Goal: Task Accomplishment & Management: Manage account settings

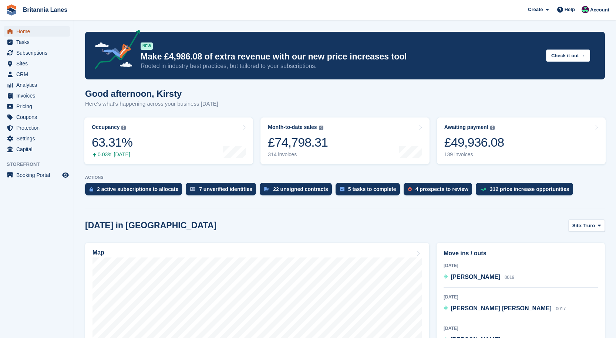
drag, startPoint x: 0, startPoint y: 0, endPoint x: 40, endPoint y: 34, distance: 52.2
click at [31, 32] on span "Home" at bounding box center [38, 31] width 44 height 10
click at [477, 135] on div "£49,777.67" at bounding box center [474, 142] width 60 height 15
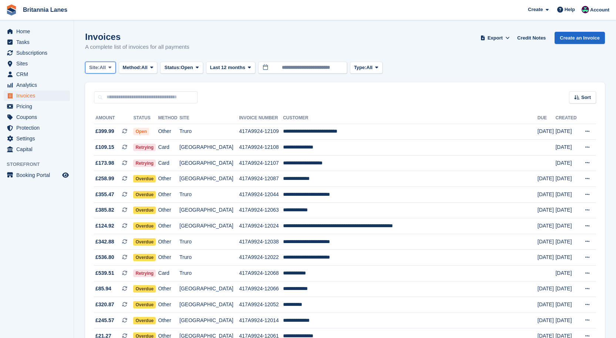
click at [99, 69] on span "Site:" at bounding box center [94, 67] width 10 height 7
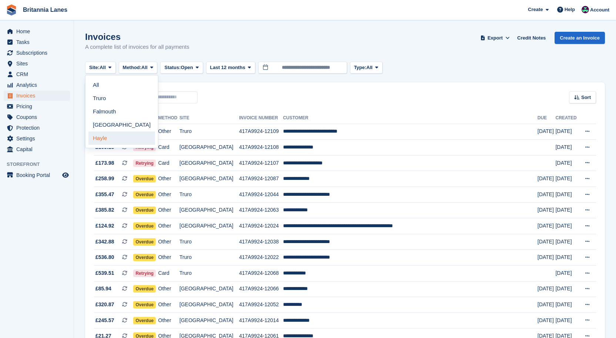
drag, startPoint x: 98, startPoint y: 136, endPoint x: 163, endPoint y: 104, distance: 72.8
click at [98, 136] on link "Hayle" at bounding box center [121, 138] width 67 height 13
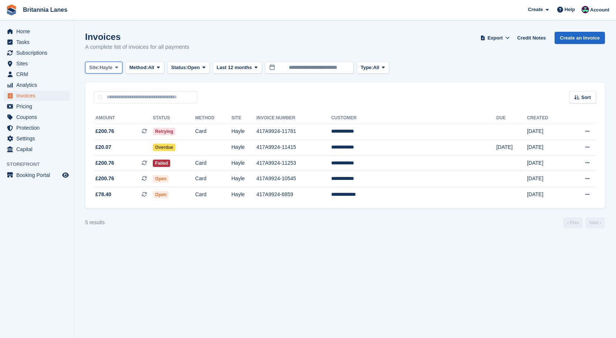
click at [96, 63] on button "Site: Hayle" at bounding box center [103, 68] width 37 height 12
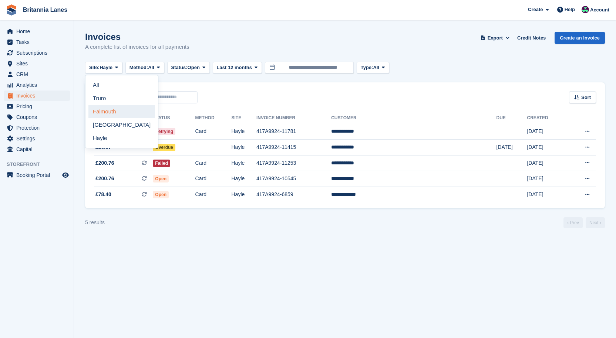
click at [104, 108] on link "Falmouth" at bounding box center [121, 111] width 67 height 13
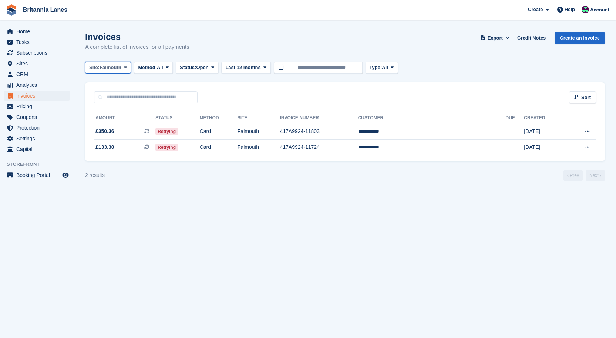
click at [108, 66] on span "Falmouth" at bounding box center [110, 67] width 22 height 7
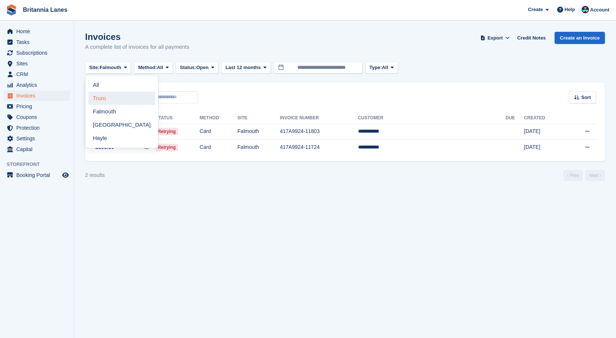
click at [97, 99] on link "Truro" at bounding box center [121, 98] width 67 height 13
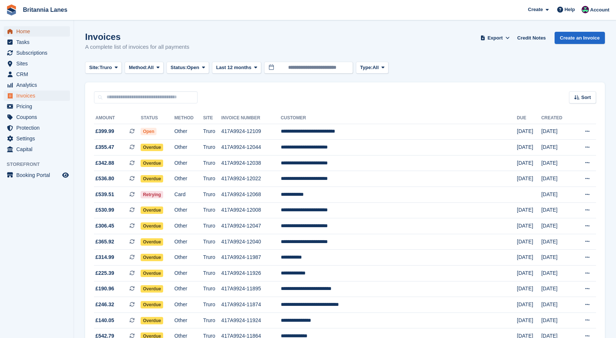
click at [14, 29] on span "menu" at bounding box center [10, 31] width 9 height 9
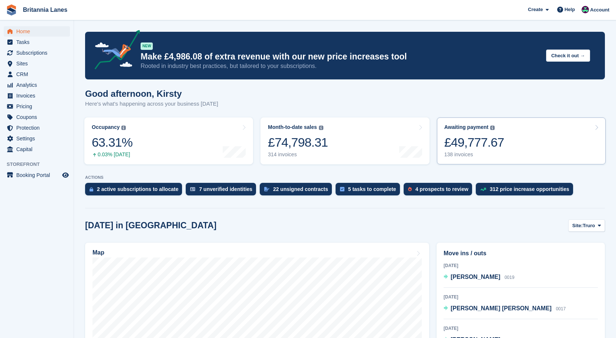
click at [469, 146] on div "£49,777.67" at bounding box center [474, 142] width 60 height 15
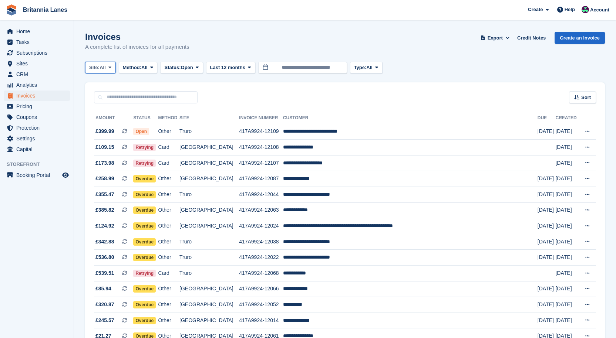
click at [111, 67] on icon at bounding box center [109, 67] width 3 height 5
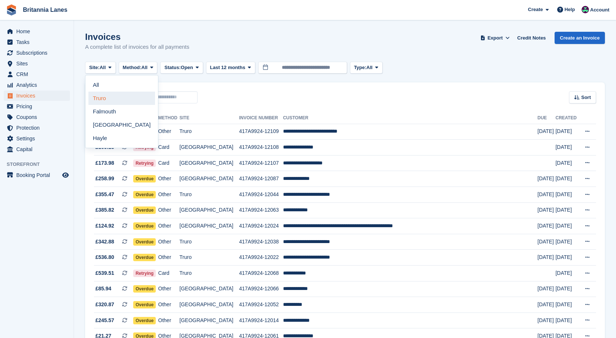
click at [124, 102] on link "Truro" at bounding box center [121, 98] width 67 height 13
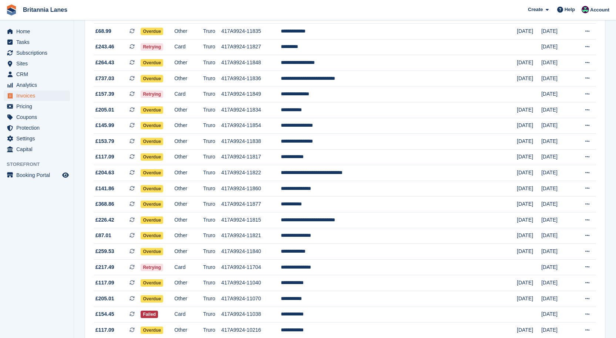
scroll to position [516, 0]
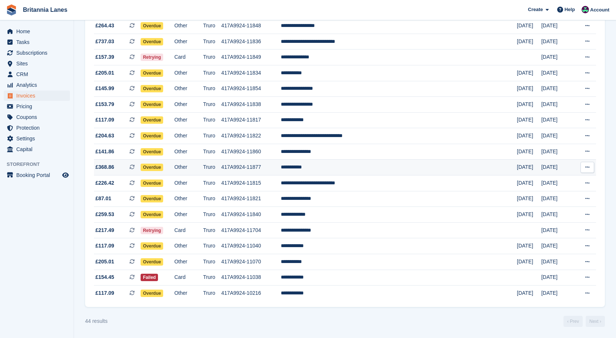
click at [358, 165] on td "**********" at bounding box center [399, 168] width 236 height 16
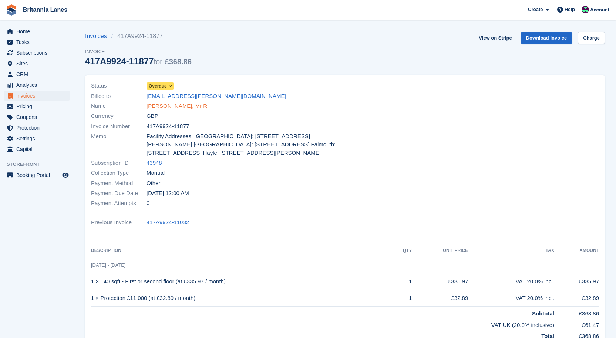
drag, startPoint x: 161, startPoint y: 104, endPoint x: 166, endPoint y: 109, distance: 7.3
click at [161, 104] on link "[PERSON_NAME], Mr R" at bounding box center [176, 106] width 61 height 9
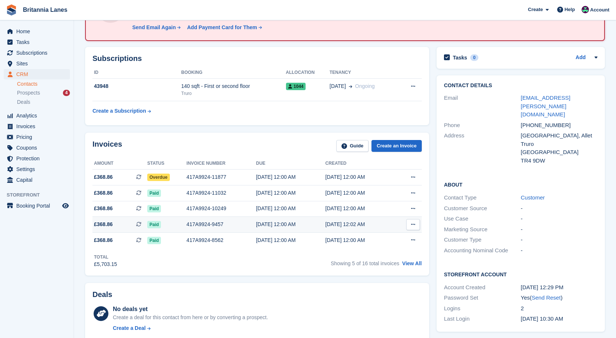
scroll to position [74, 0]
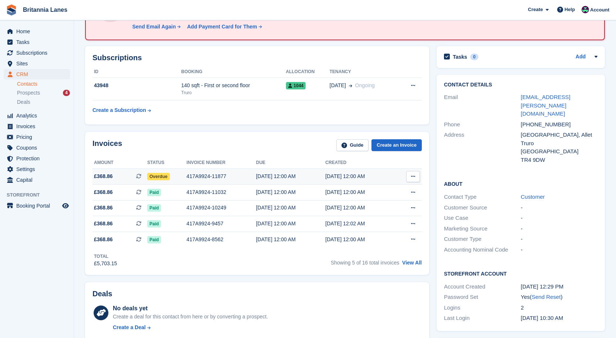
click at [198, 173] on div "417A9924-11877" at bounding box center [221, 177] width 70 height 8
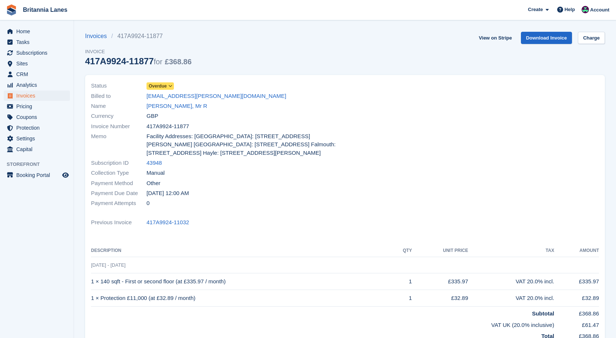
click at [158, 88] on span "Overdue" at bounding box center [158, 86] width 18 height 7
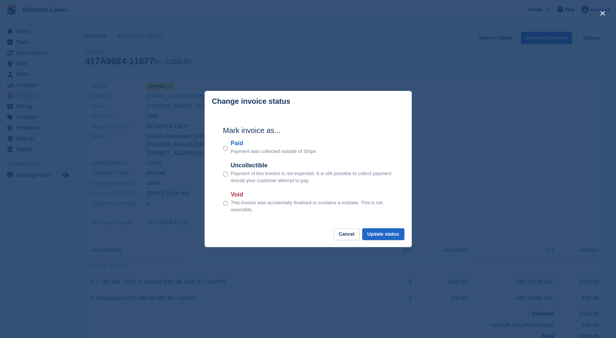
click at [237, 141] on label "Paid" at bounding box center [274, 143] width 87 height 9
click at [387, 236] on button "Update status" at bounding box center [383, 235] width 42 height 12
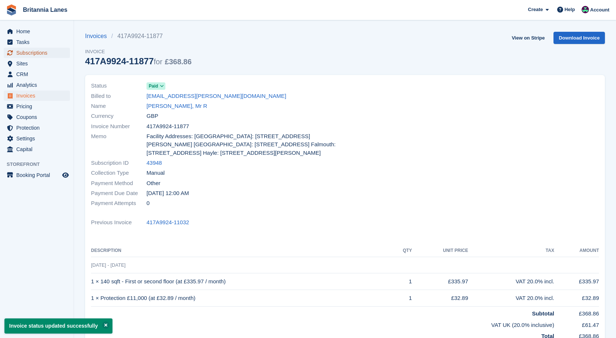
click at [38, 52] on span "Subscriptions" at bounding box center [38, 53] width 44 height 10
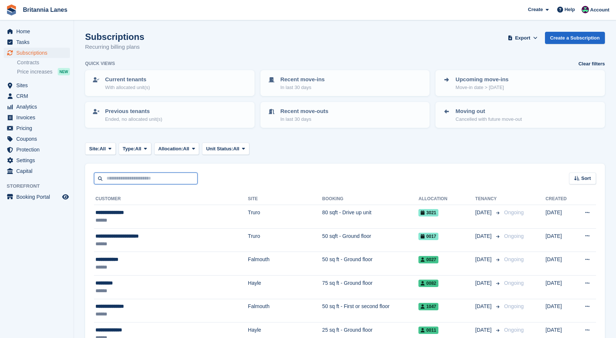
drag, startPoint x: 118, startPoint y: 182, endPoint x: 114, endPoint y: 182, distance: 4.1
click at [118, 182] on input "text" at bounding box center [146, 179] width 104 height 12
type input "*******"
click at [165, 178] on input "*******" at bounding box center [146, 179] width 104 height 12
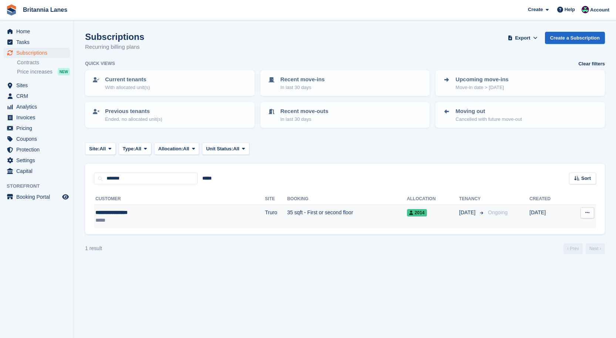
click at [287, 216] on td "35 sqft - First or second floor" at bounding box center [347, 216] width 120 height 23
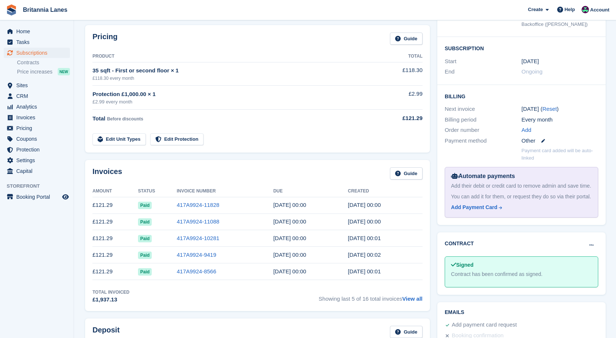
scroll to position [111, 0]
click at [30, 33] on span "Home" at bounding box center [38, 31] width 44 height 10
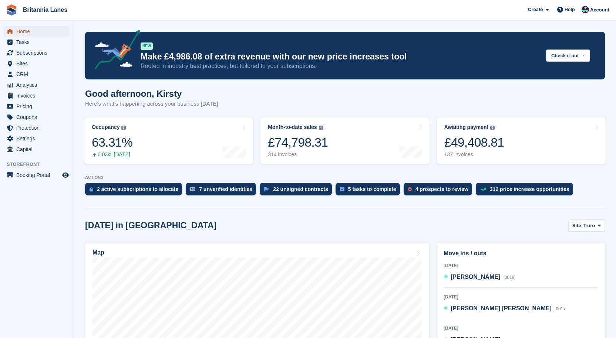
drag, startPoint x: 36, startPoint y: 29, endPoint x: 53, endPoint y: 25, distance: 17.6
click at [36, 29] on span "Home" at bounding box center [38, 31] width 44 height 10
click at [36, 32] on span "Home" at bounding box center [38, 31] width 44 height 10
click at [28, 34] on span "Home" at bounding box center [38, 31] width 44 height 10
click at [503, 141] on link "Awaiting payment The total outstanding balance on all open invoices. £49,242.85…" at bounding box center [521, 141] width 169 height 47
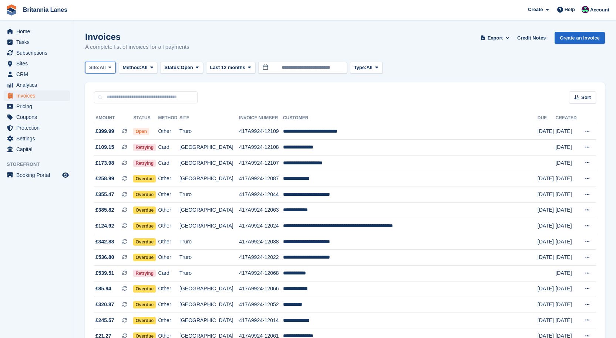
click at [113, 70] on span at bounding box center [110, 68] width 6 height 6
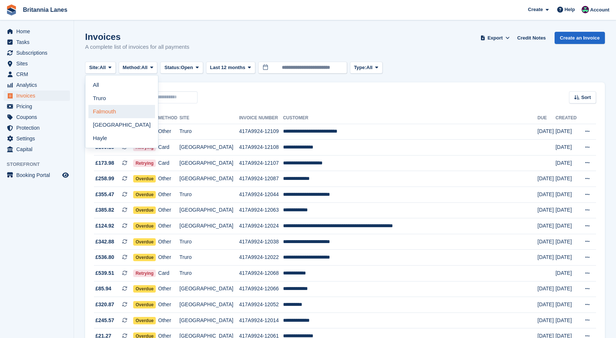
click at [111, 113] on link "Falmouth" at bounding box center [121, 111] width 67 height 13
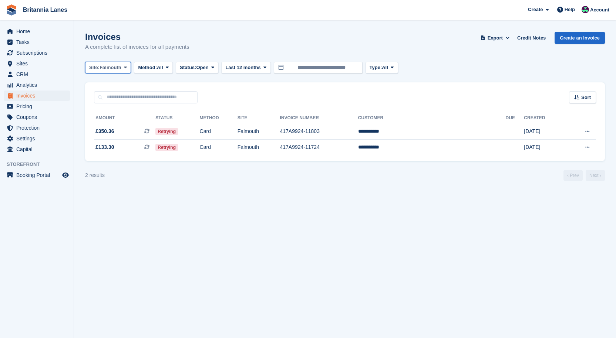
click at [99, 66] on span "Site:" at bounding box center [94, 67] width 10 height 7
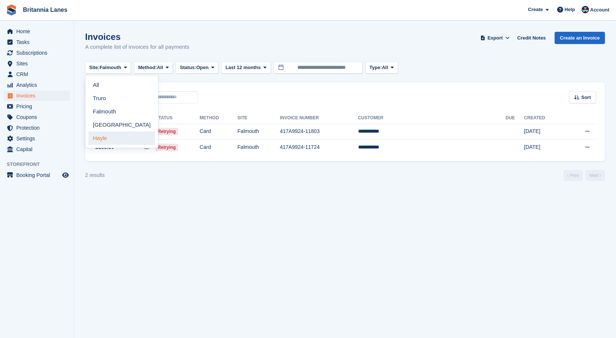
click at [106, 136] on link "Hayle" at bounding box center [121, 138] width 67 height 13
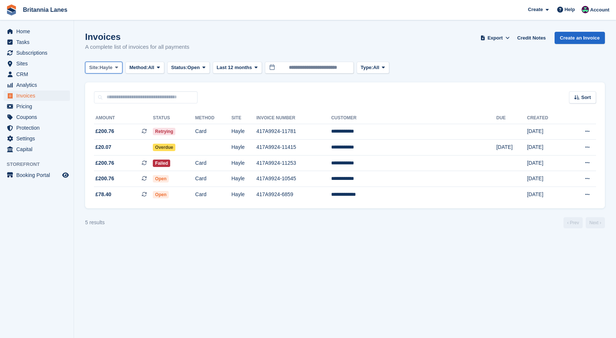
click at [105, 65] on span "Hayle" at bounding box center [105, 67] width 13 height 7
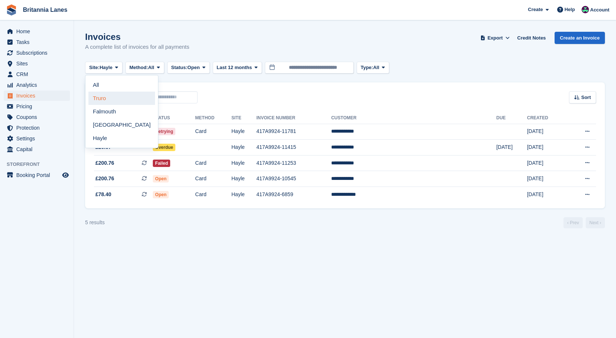
click at [104, 97] on link "Truro" at bounding box center [121, 98] width 67 height 13
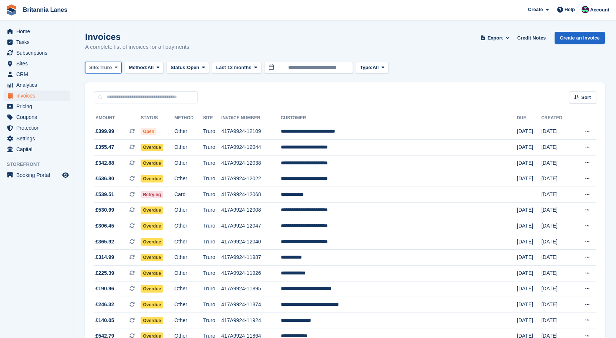
click at [109, 68] on span "Truro" at bounding box center [105, 67] width 12 height 7
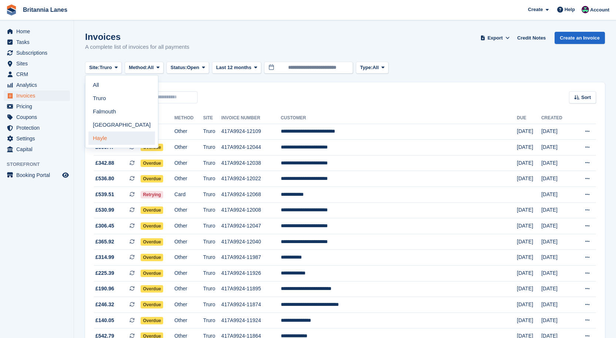
click at [113, 138] on link "Hayle" at bounding box center [121, 138] width 67 height 13
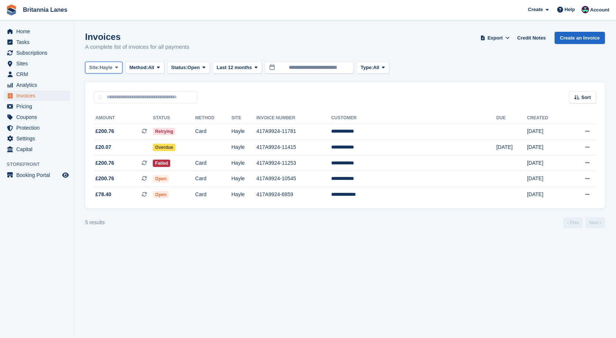
click at [102, 68] on span "Hayle" at bounding box center [105, 67] width 13 height 7
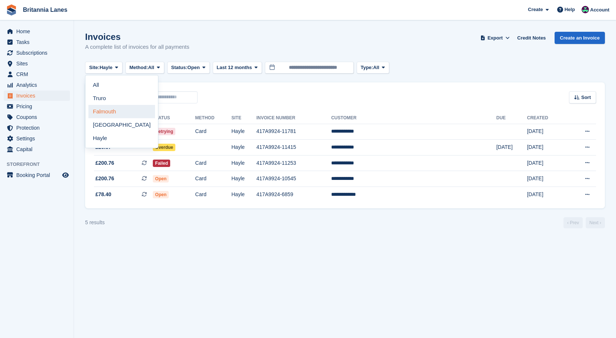
click at [105, 114] on link "Falmouth" at bounding box center [121, 111] width 67 height 13
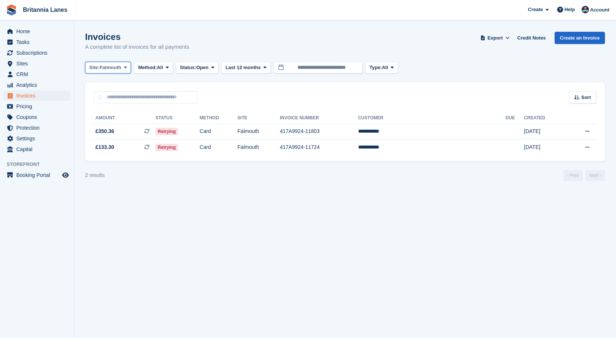
click at [105, 69] on span "Falmouth" at bounding box center [110, 67] width 22 height 7
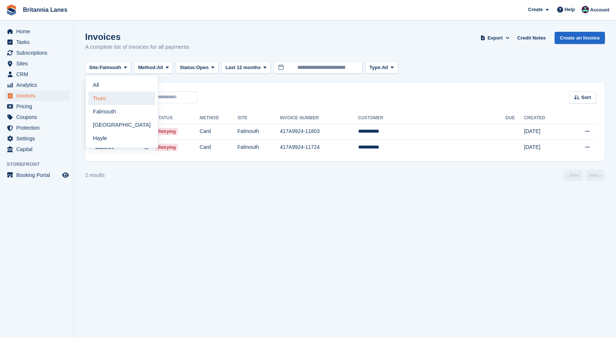
click at [105, 94] on link "Truro" at bounding box center [121, 98] width 67 height 13
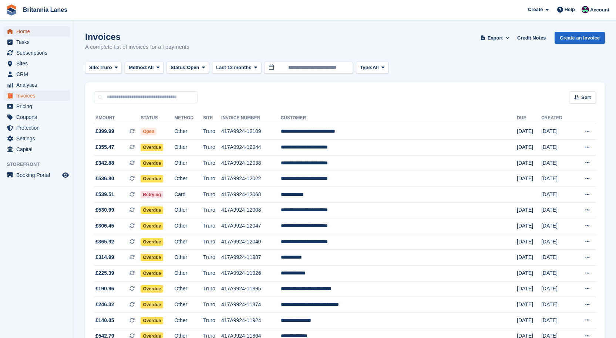
click at [22, 30] on span "Home" at bounding box center [38, 31] width 44 height 10
